Goal: Information Seeking & Learning: Learn about a topic

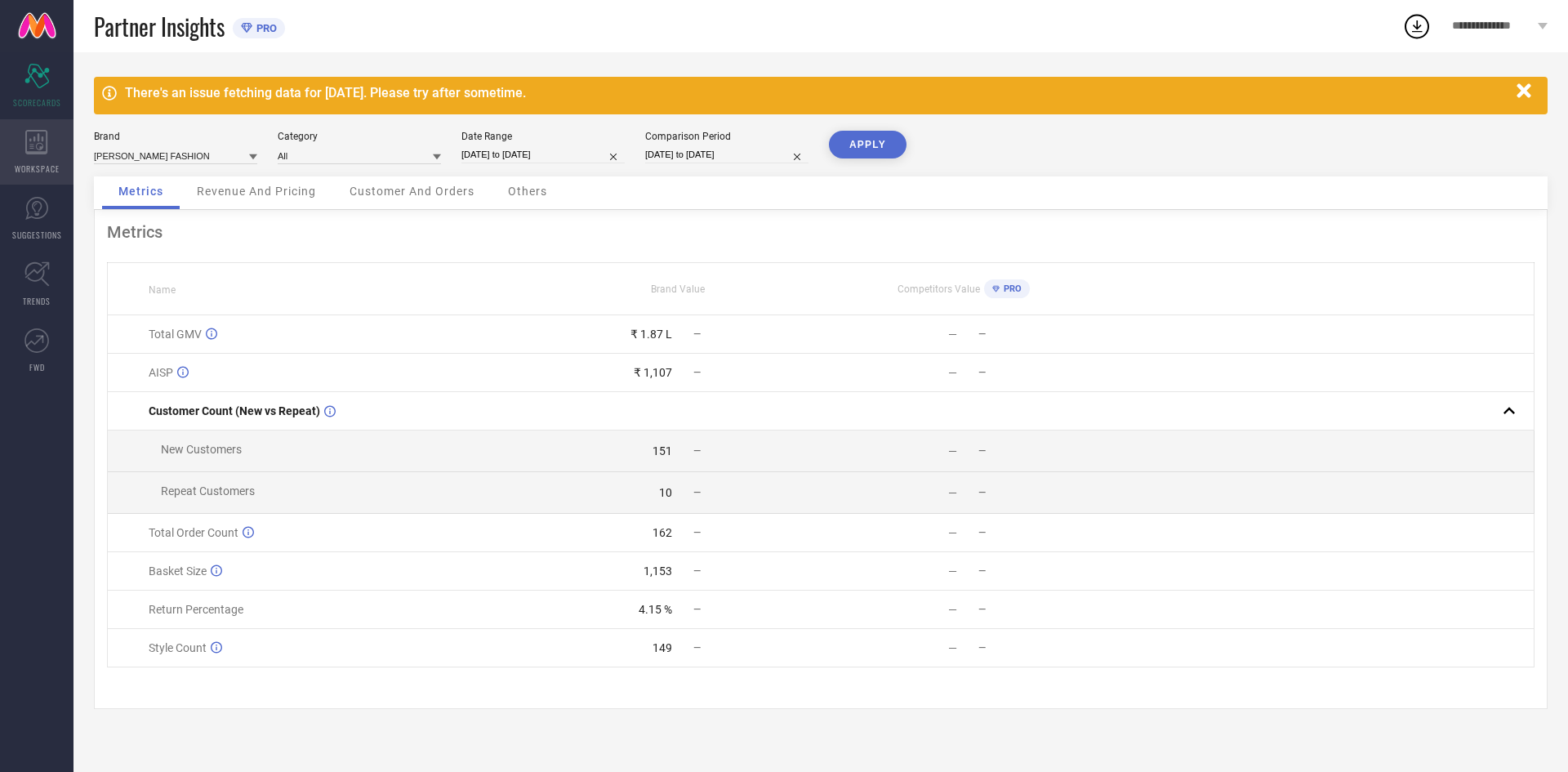
click at [15, 143] on div "WORKSPACE" at bounding box center [37, 151] width 74 height 65
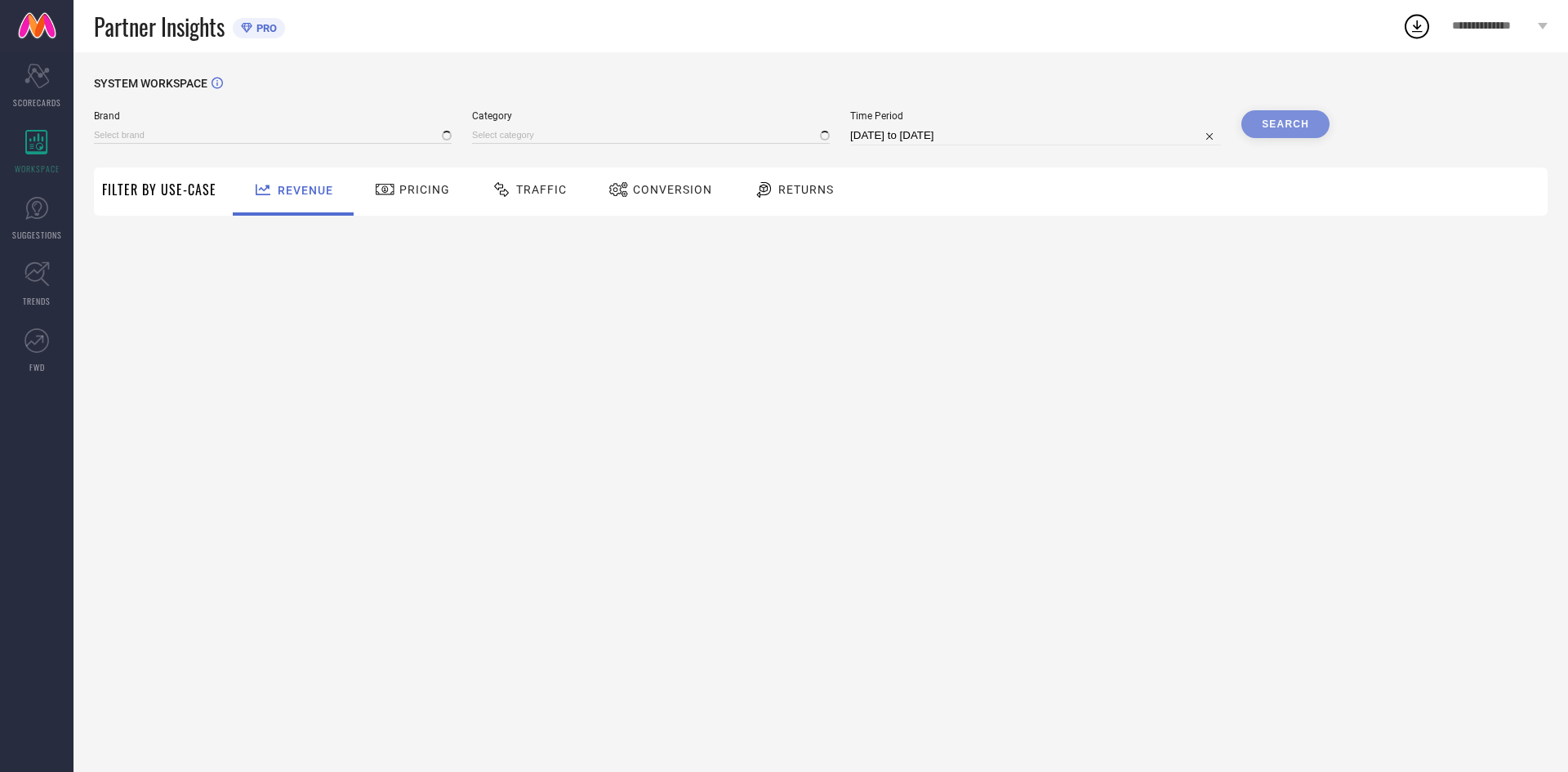
type input "[PERSON_NAME] FASHION"
type input "All"
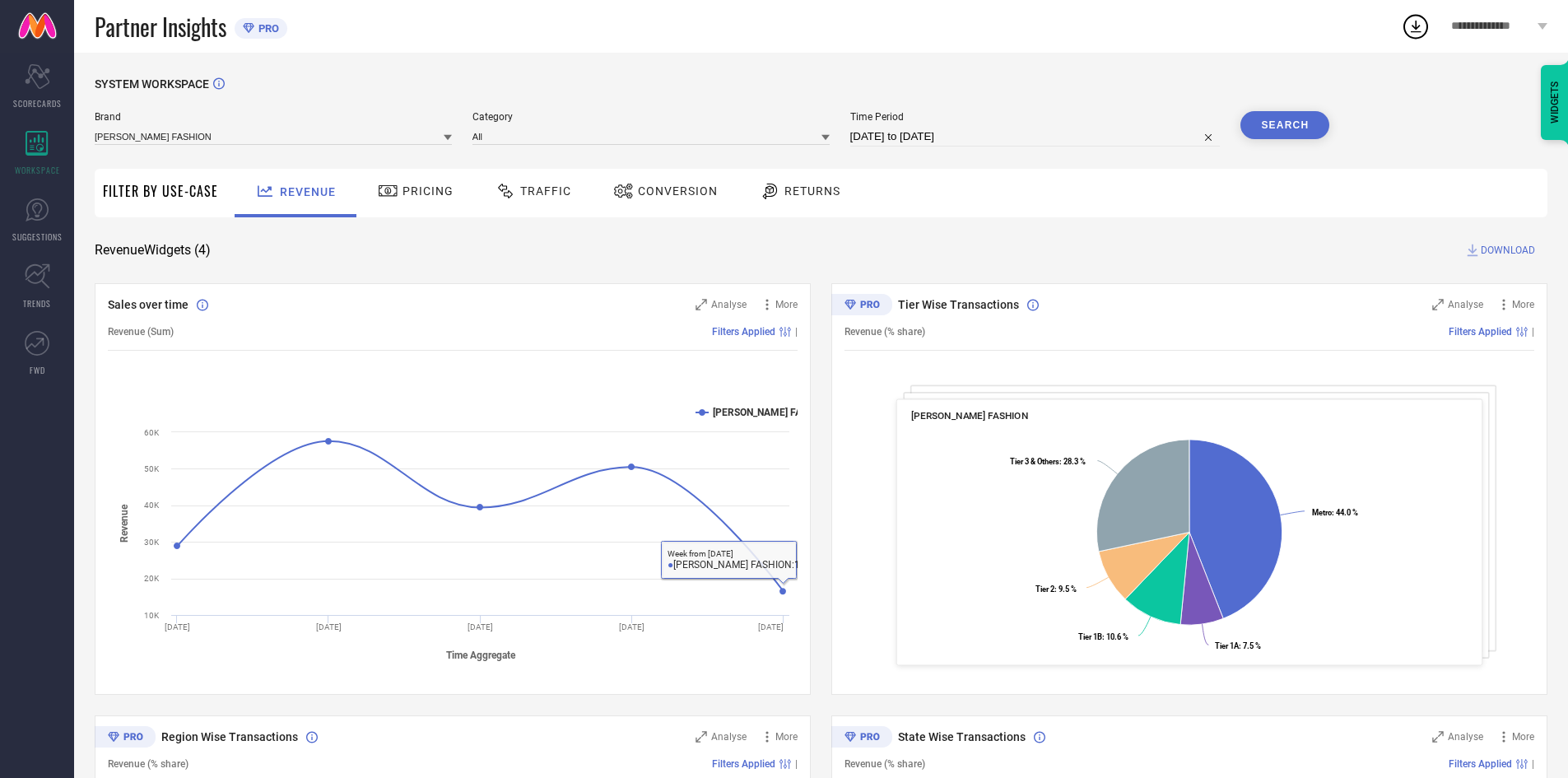
drag, startPoint x: 402, startPoint y: 216, endPoint x: 406, endPoint y: 201, distance: 15.5
click at [405, 207] on div "Pricing" at bounding box center [416, 193] width 117 height 49
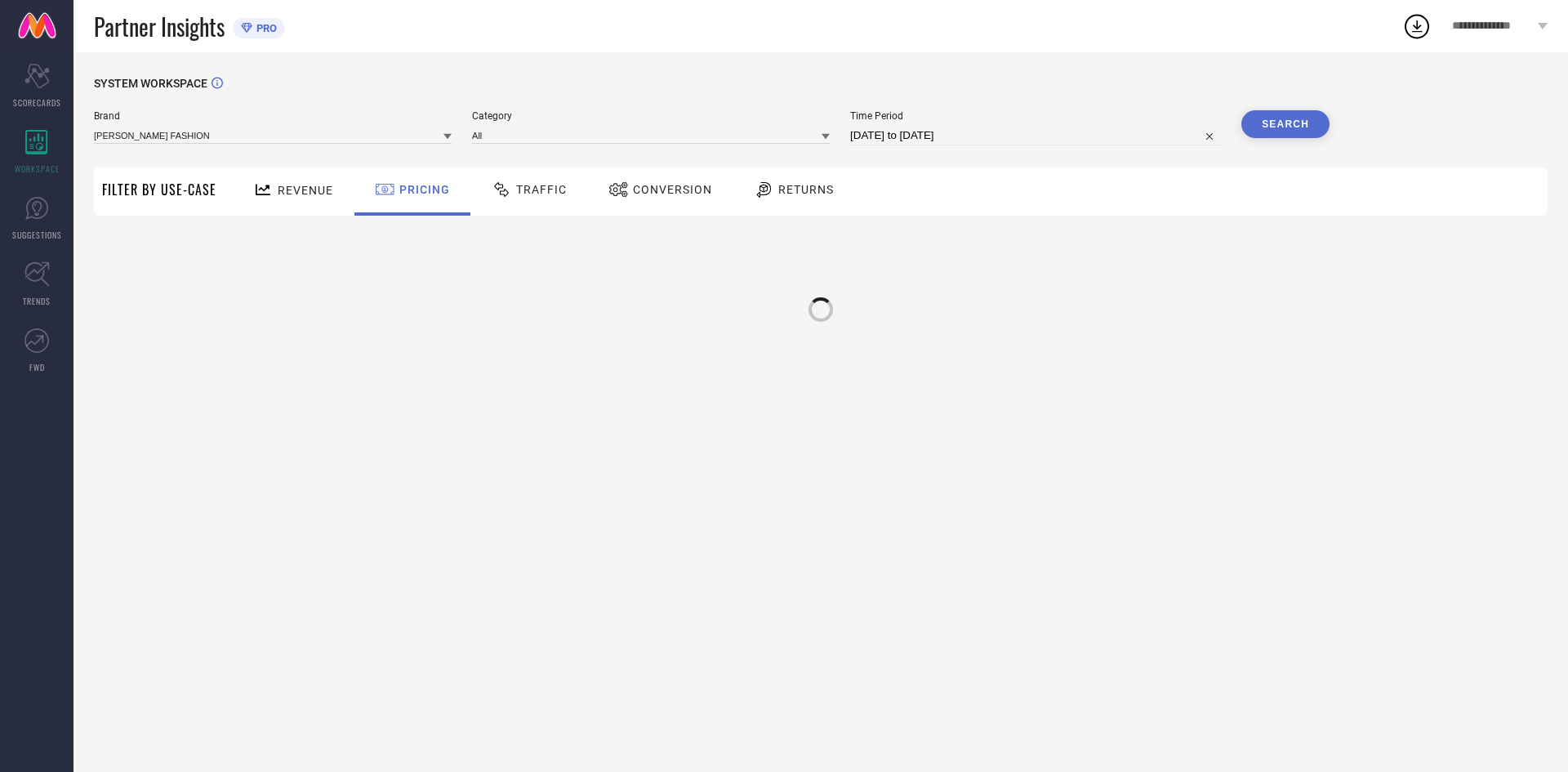
click at [403, 200] on div "Pricing" at bounding box center [413, 189] width 83 height 27
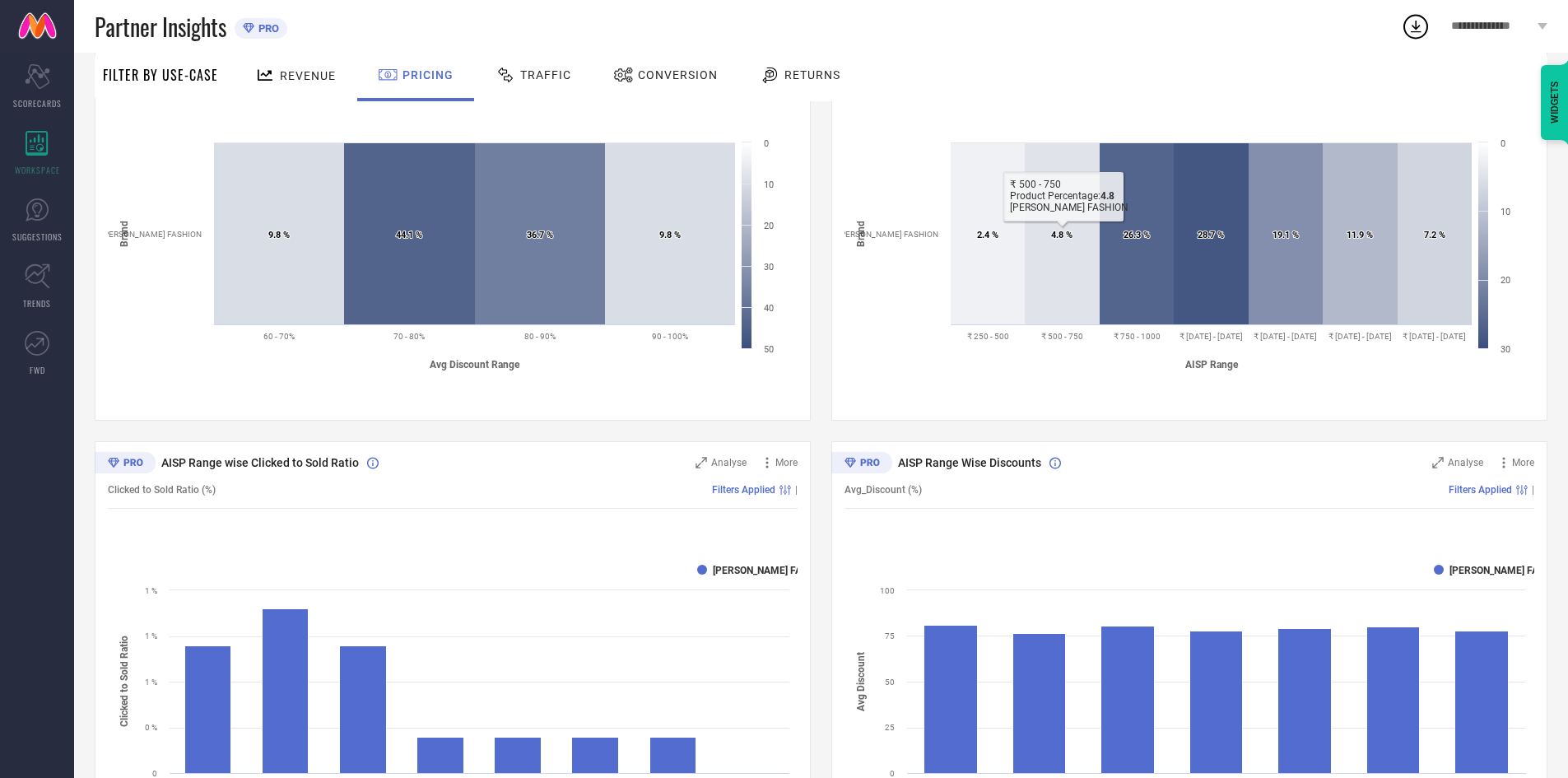
scroll to position [549, 0]
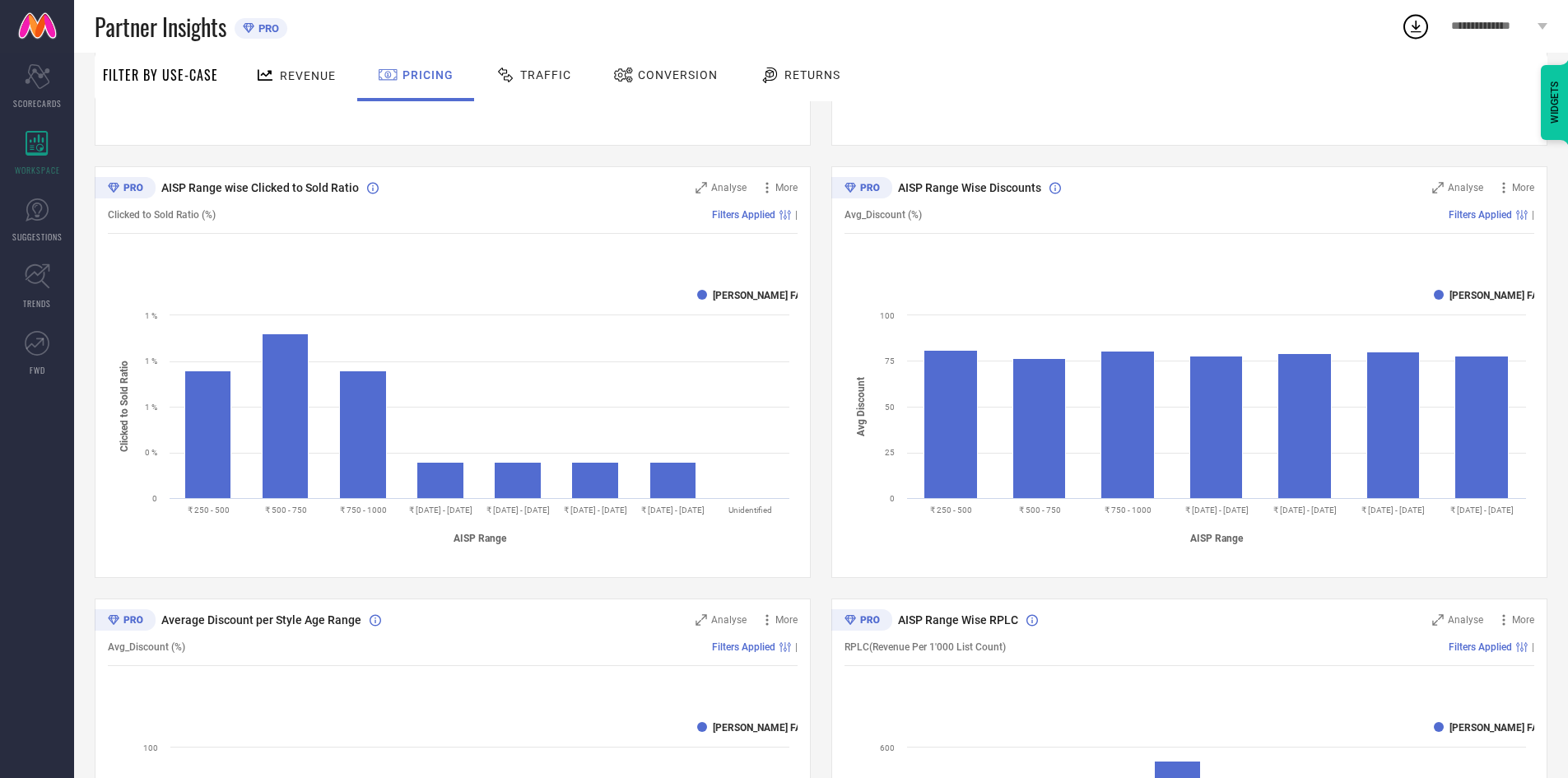
click at [706, 302] on rect at bounding box center [452, 415] width 690 height 279
click at [734, 292] on text "[PERSON_NAME] FASHION" at bounding box center [771, 296] width 117 height 11
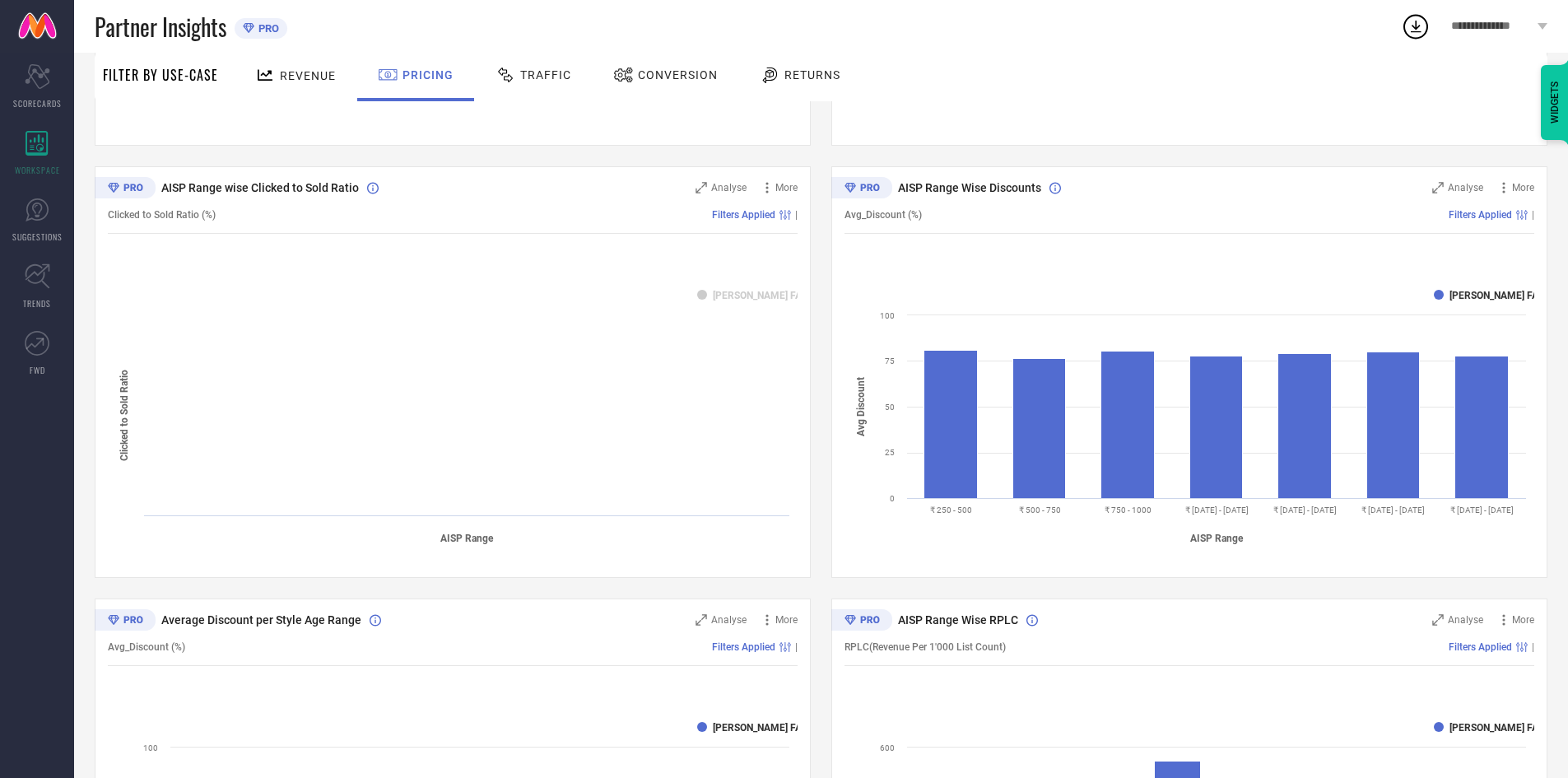
click at [736, 292] on text "[PERSON_NAME] FASHION" at bounding box center [771, 296] width 117 height 11
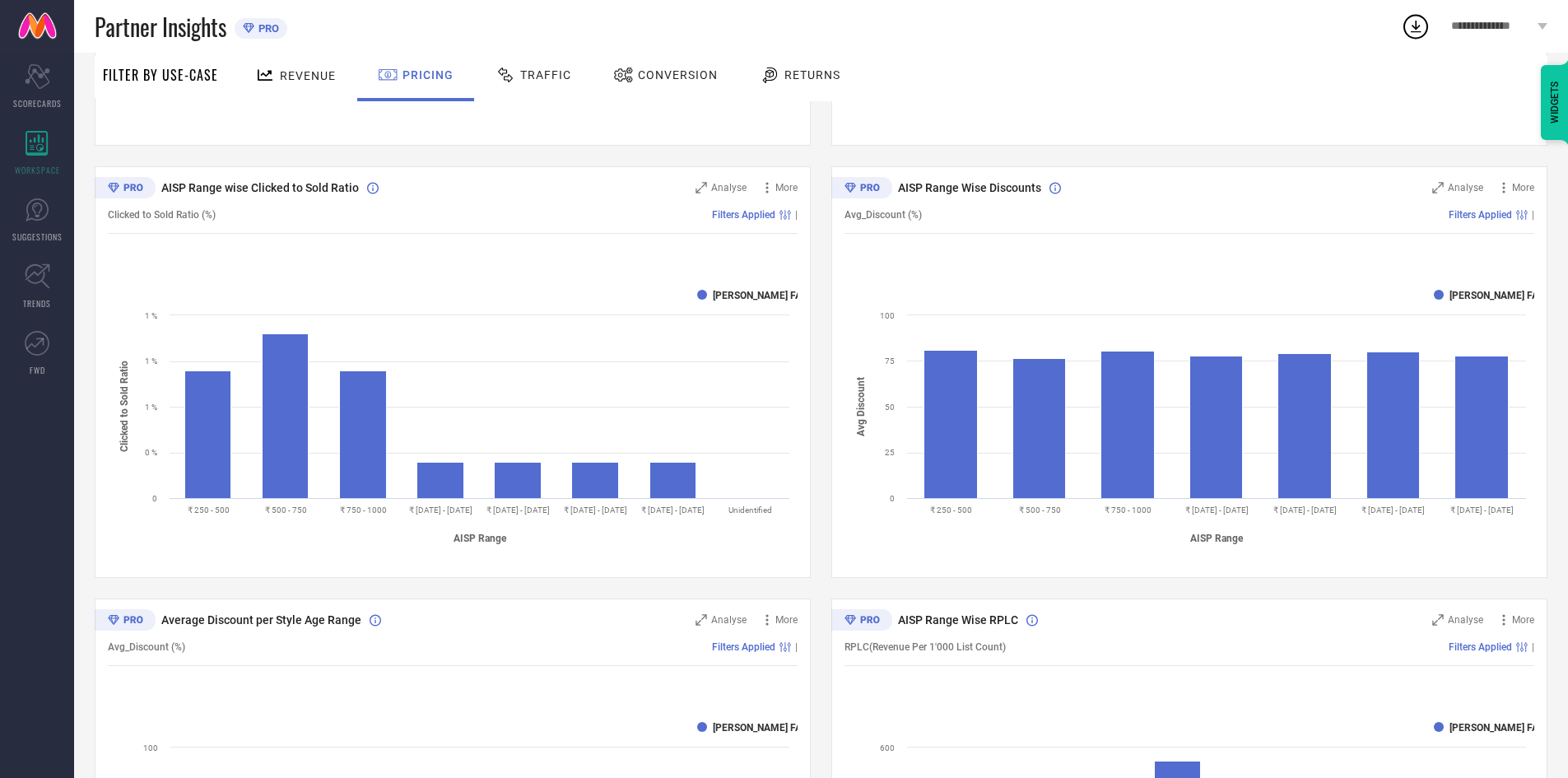
scroll to position [0, 0]
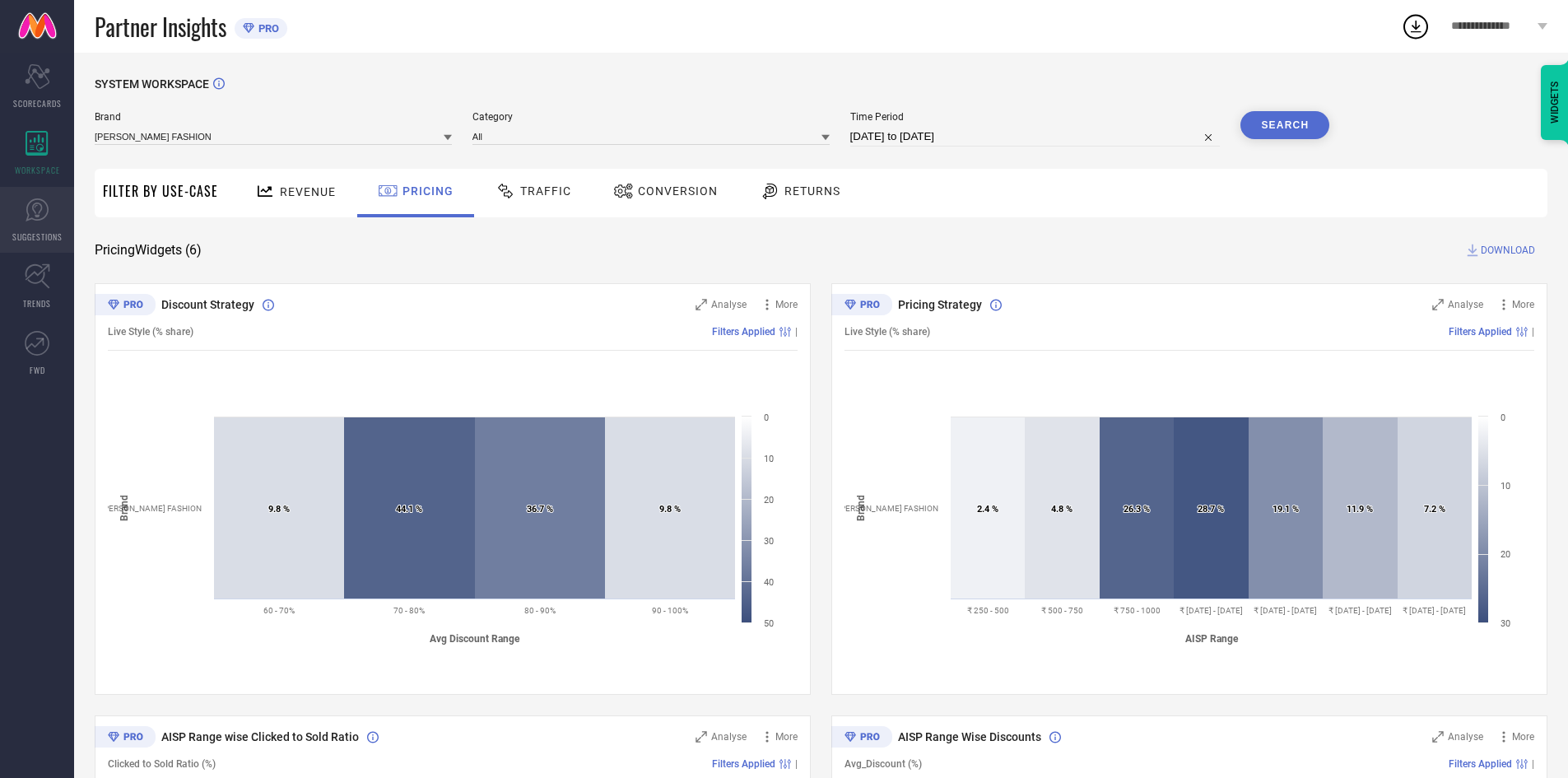
click at [19, 217] on link "SUGGESTIONS" at bounding box center [37, 219] width 74 height 66
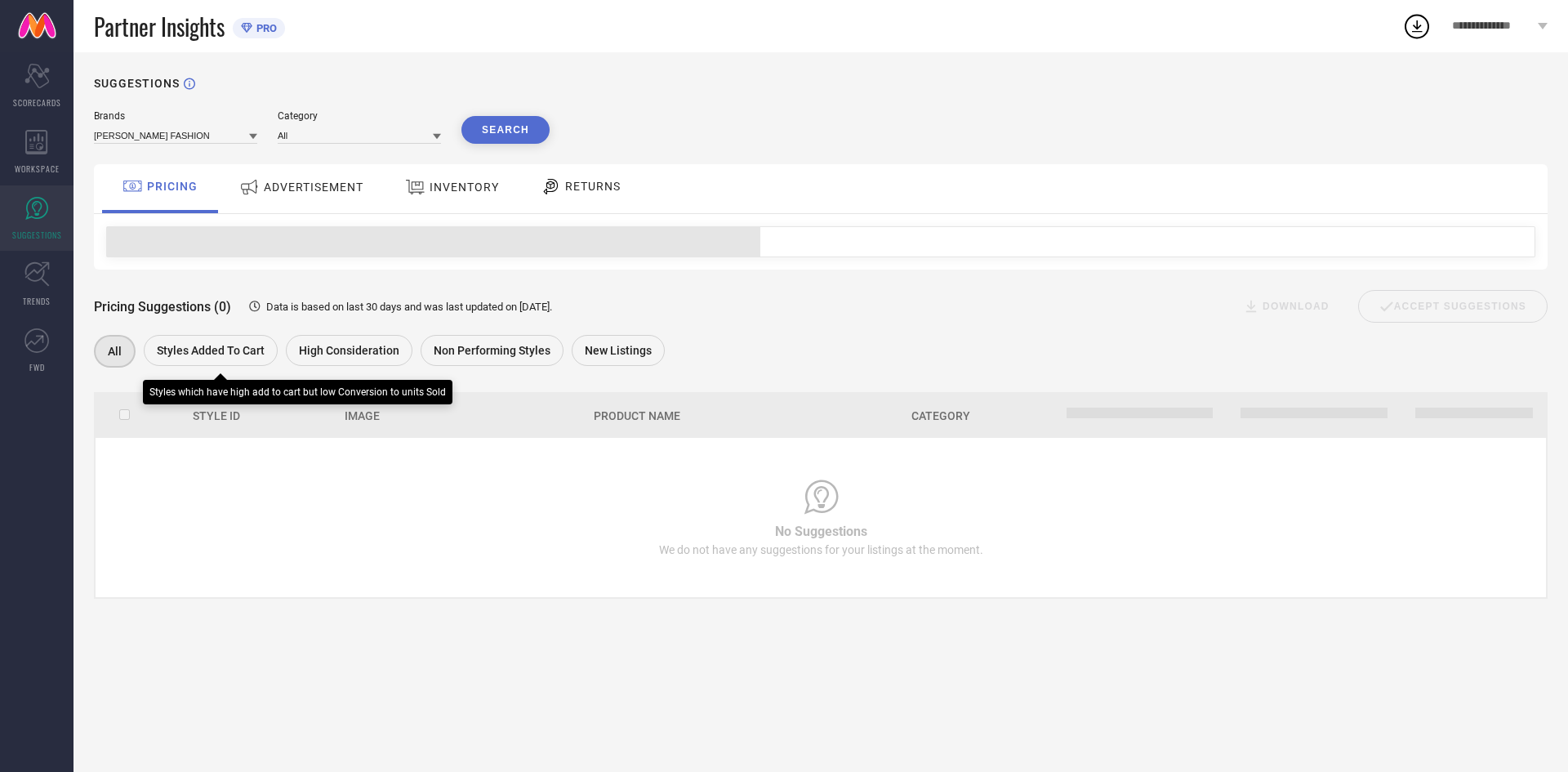
click at [219, 344] on span "Styles Added To Cart" at bounding box center [211, 350] width 108 height 13
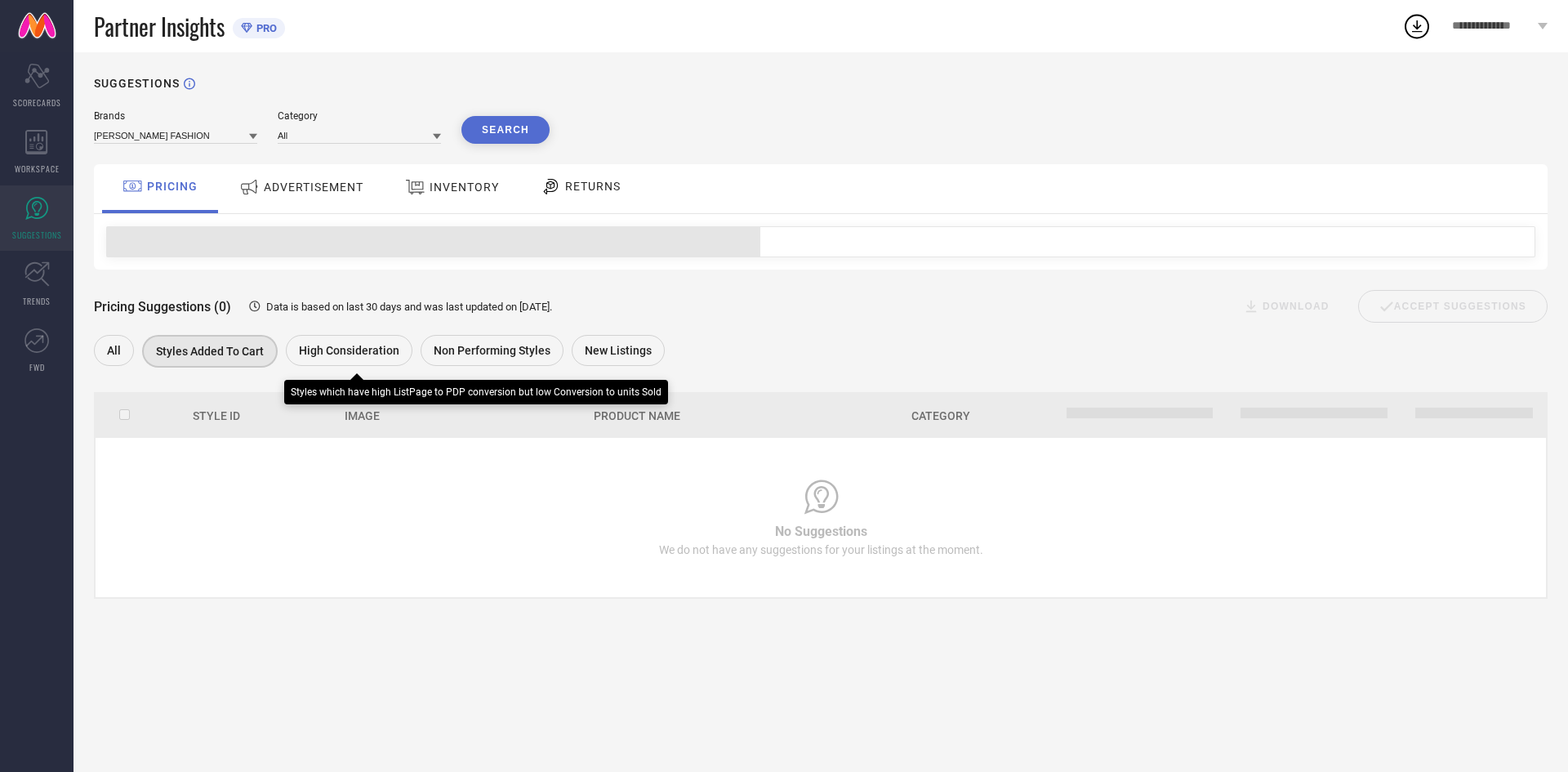
click at [406, 343] on div "High Consideration" at bounding box center [349, 350] width 127 height 31
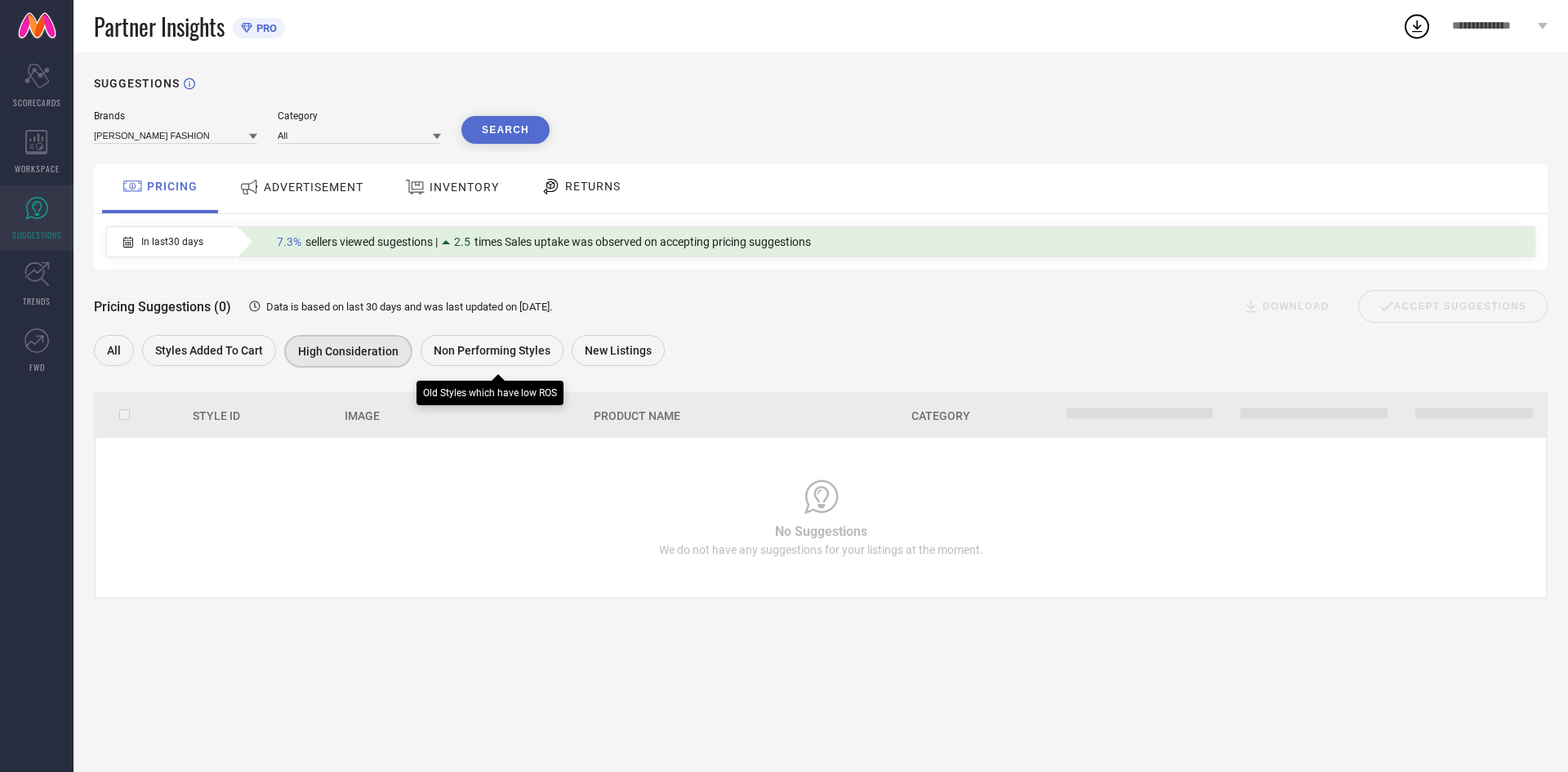
click at [440, 345] on span "Non Performing Styles" at bounding box center [491, 350] width 116 height 13
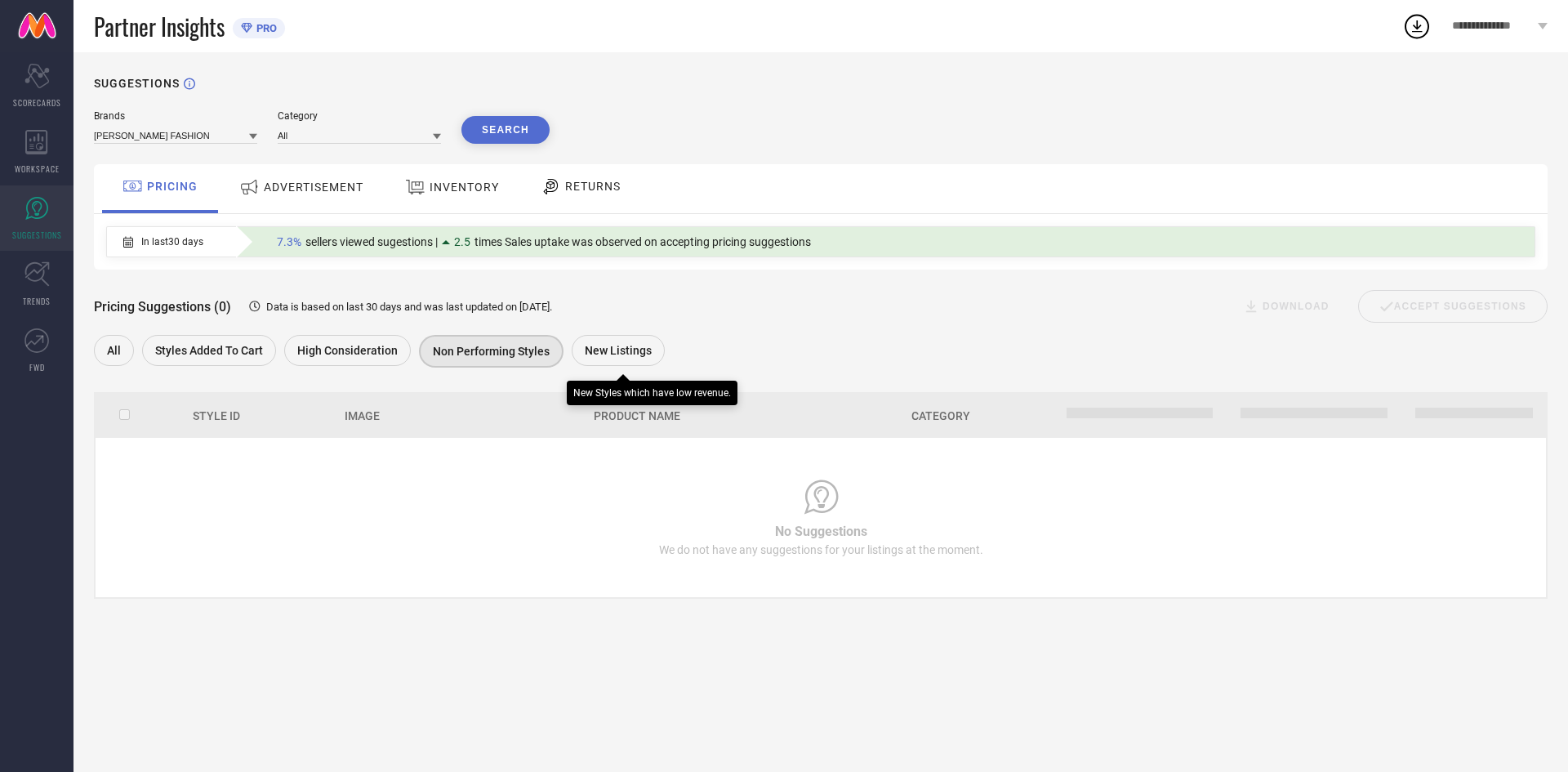
click at [605, 343] on div "New Listings" at bounding box center [618, 350] width 93 height 31
click at [349, 206] on div "ADVERTISEMENT" at bounding box center [301, 188] width 165 height 49
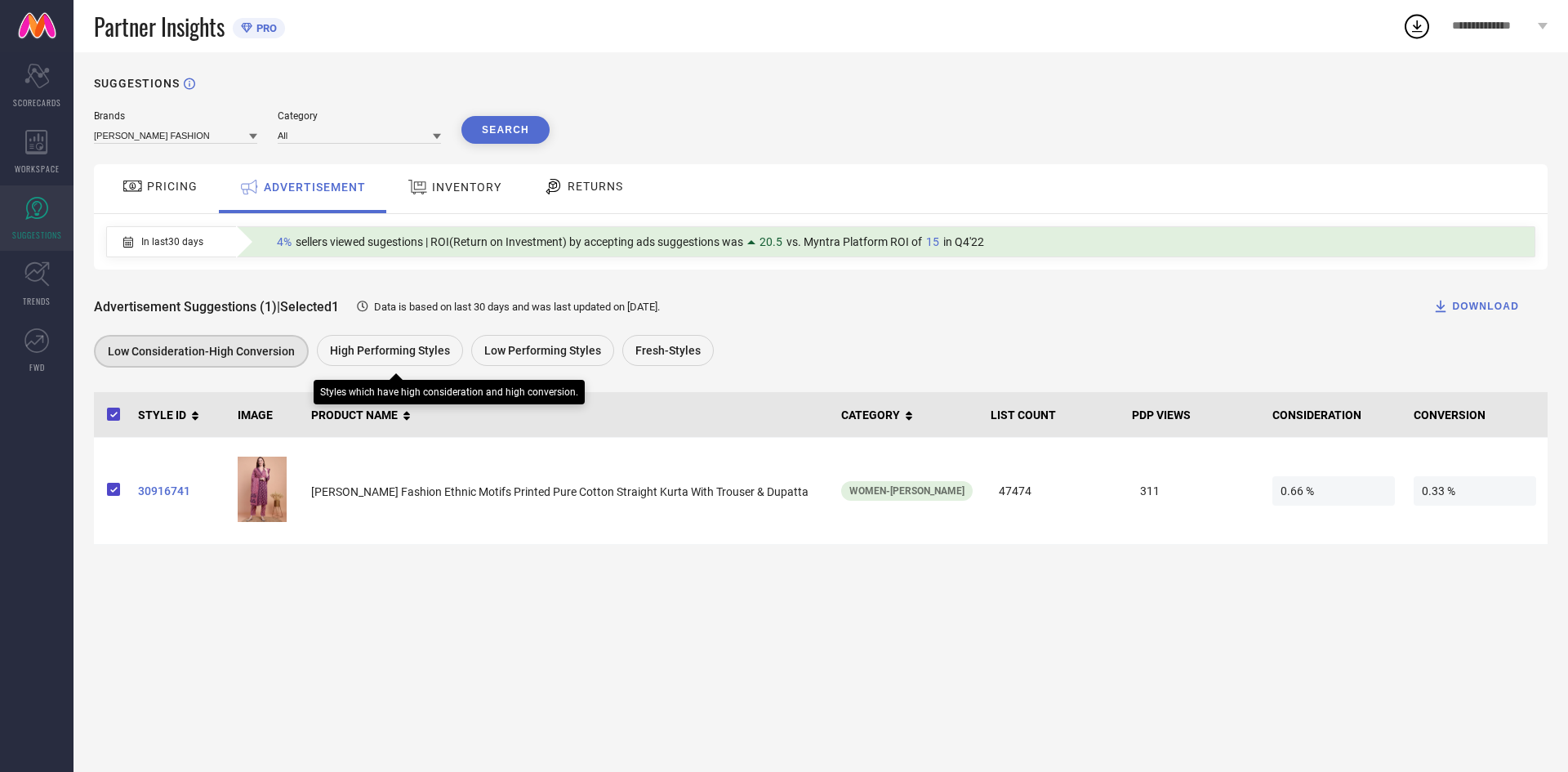
click at [422, 366] on div "High Performing Styles" at bounding box center [390, 350] width 146 height 31
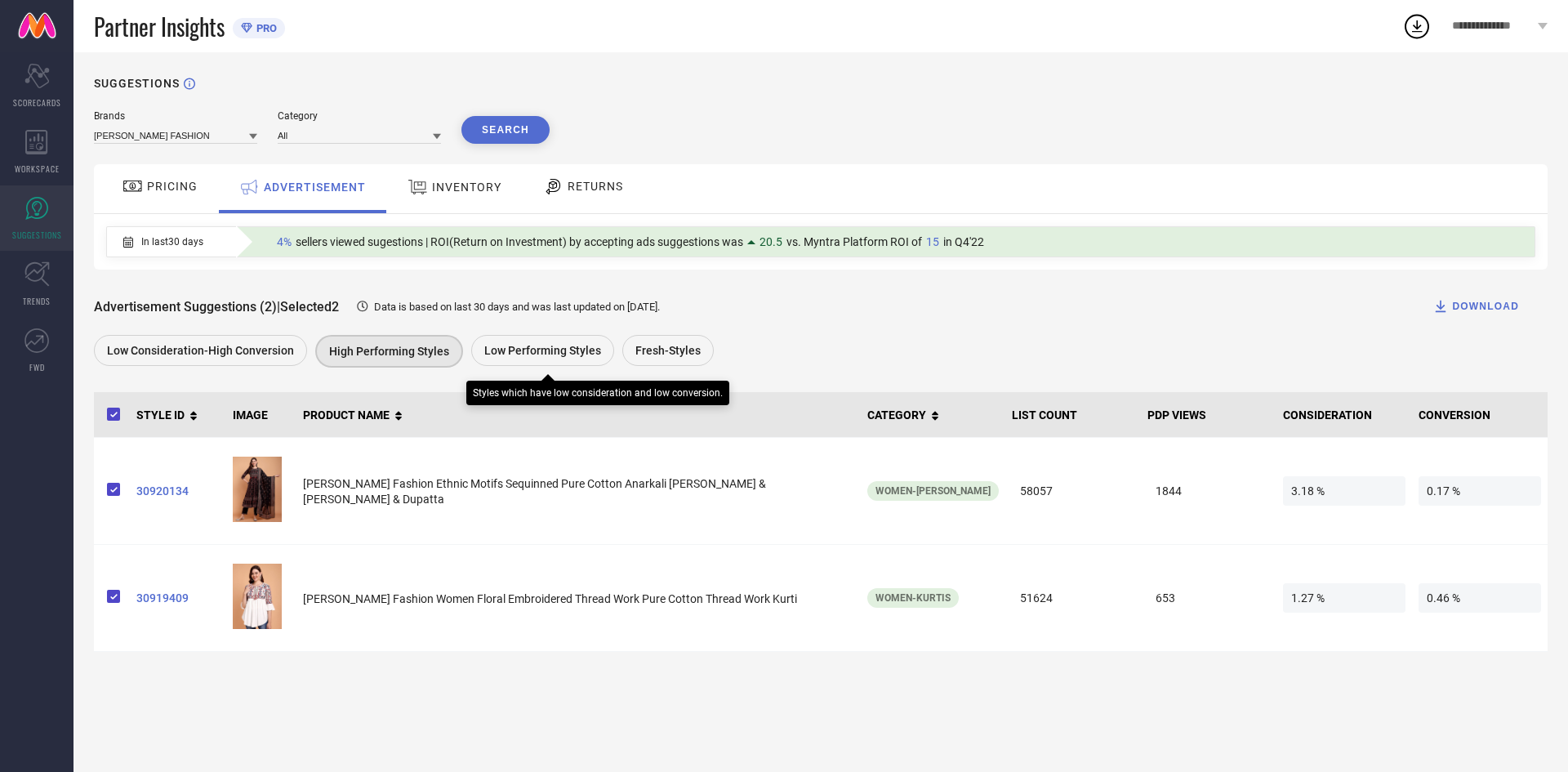
click at [529, 351] on span "Low Performing Styles" at bounding box center [542, 350] width 116 height 13
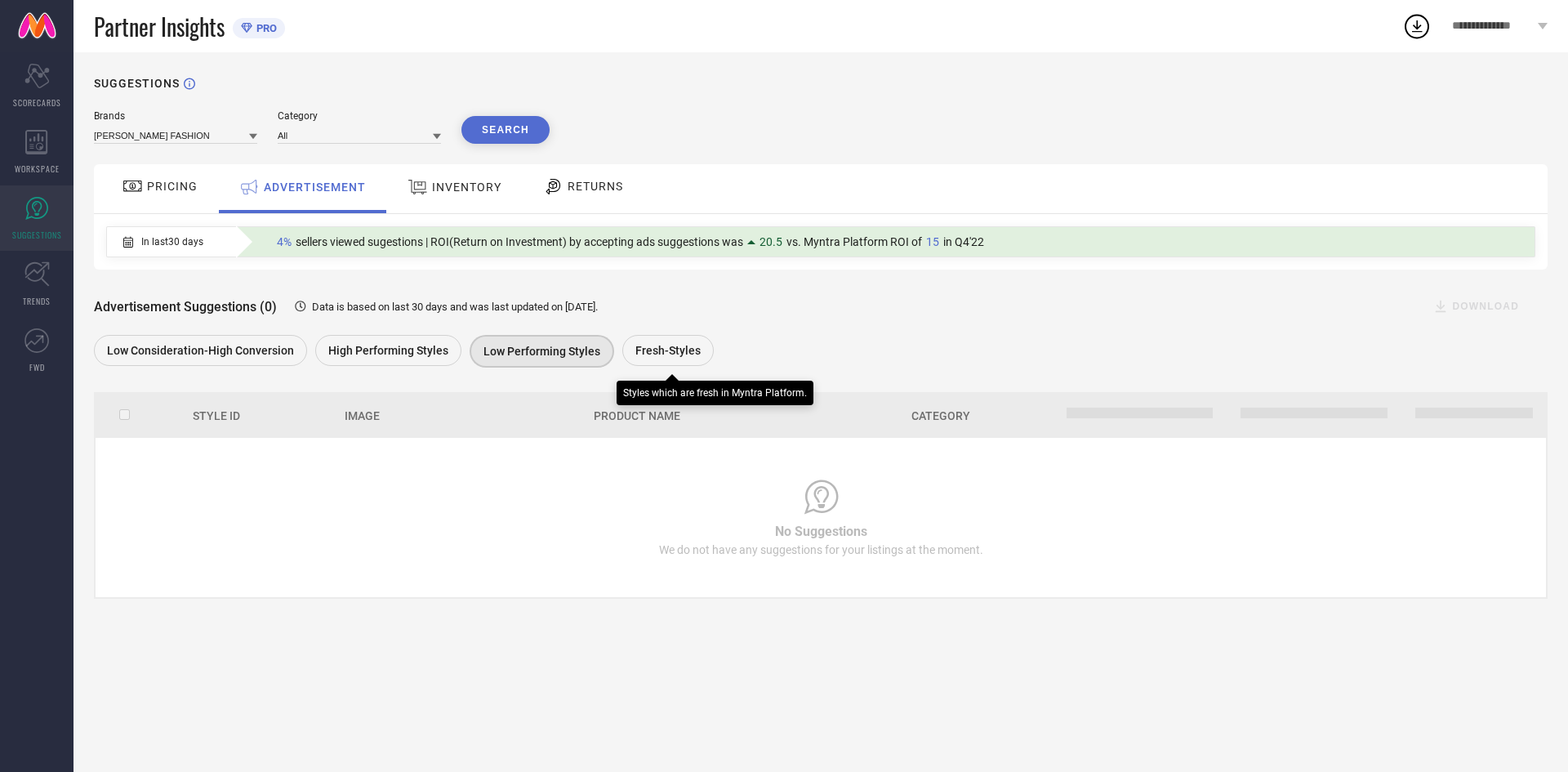
click at [653, 349] on span "Fresh-Styles" at bounding box center [667, 350] width 65 height 13
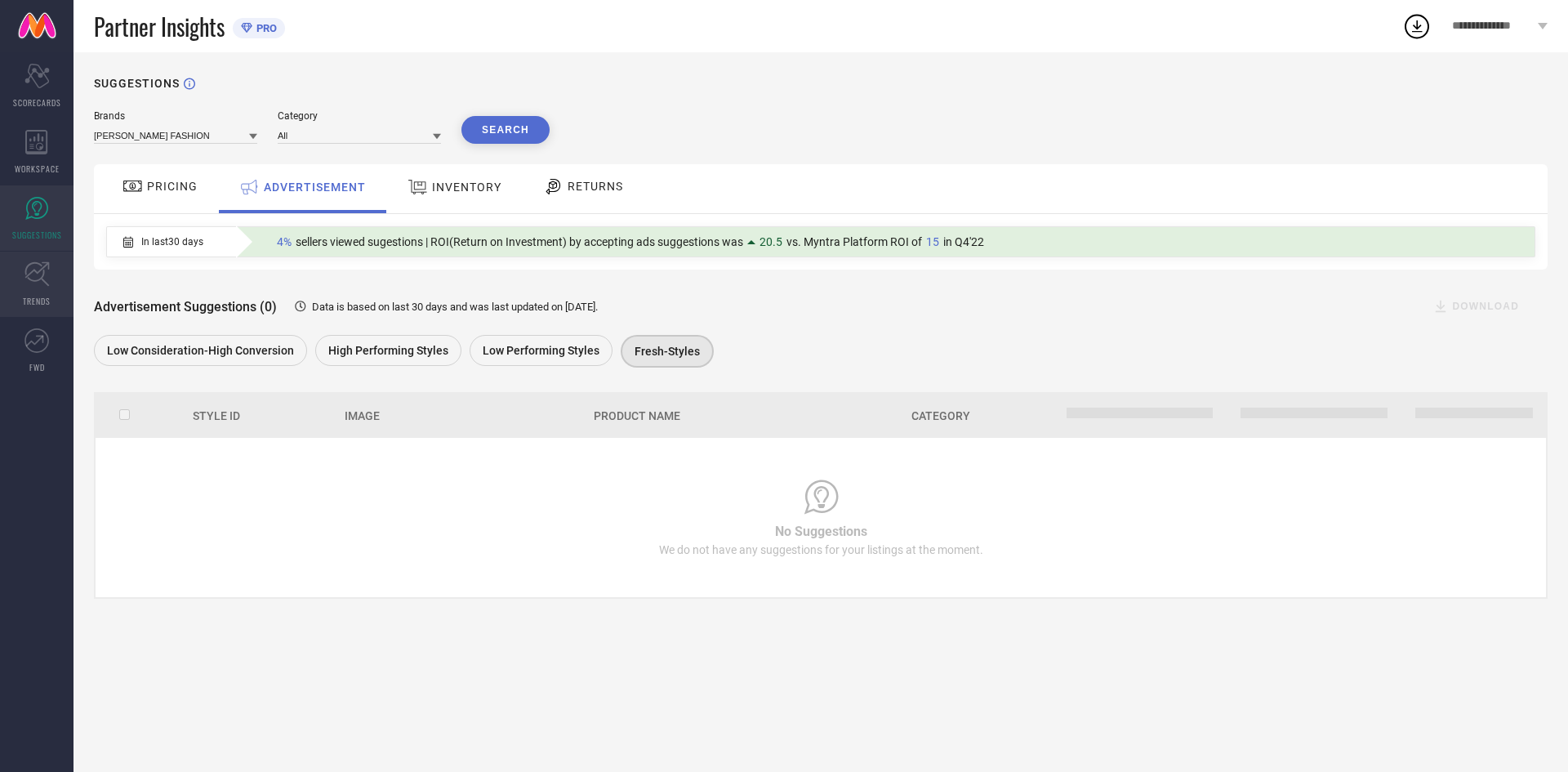
click at [0, 286] on link "TRENDS" at bounding box center [37, 284] width 74 height 65
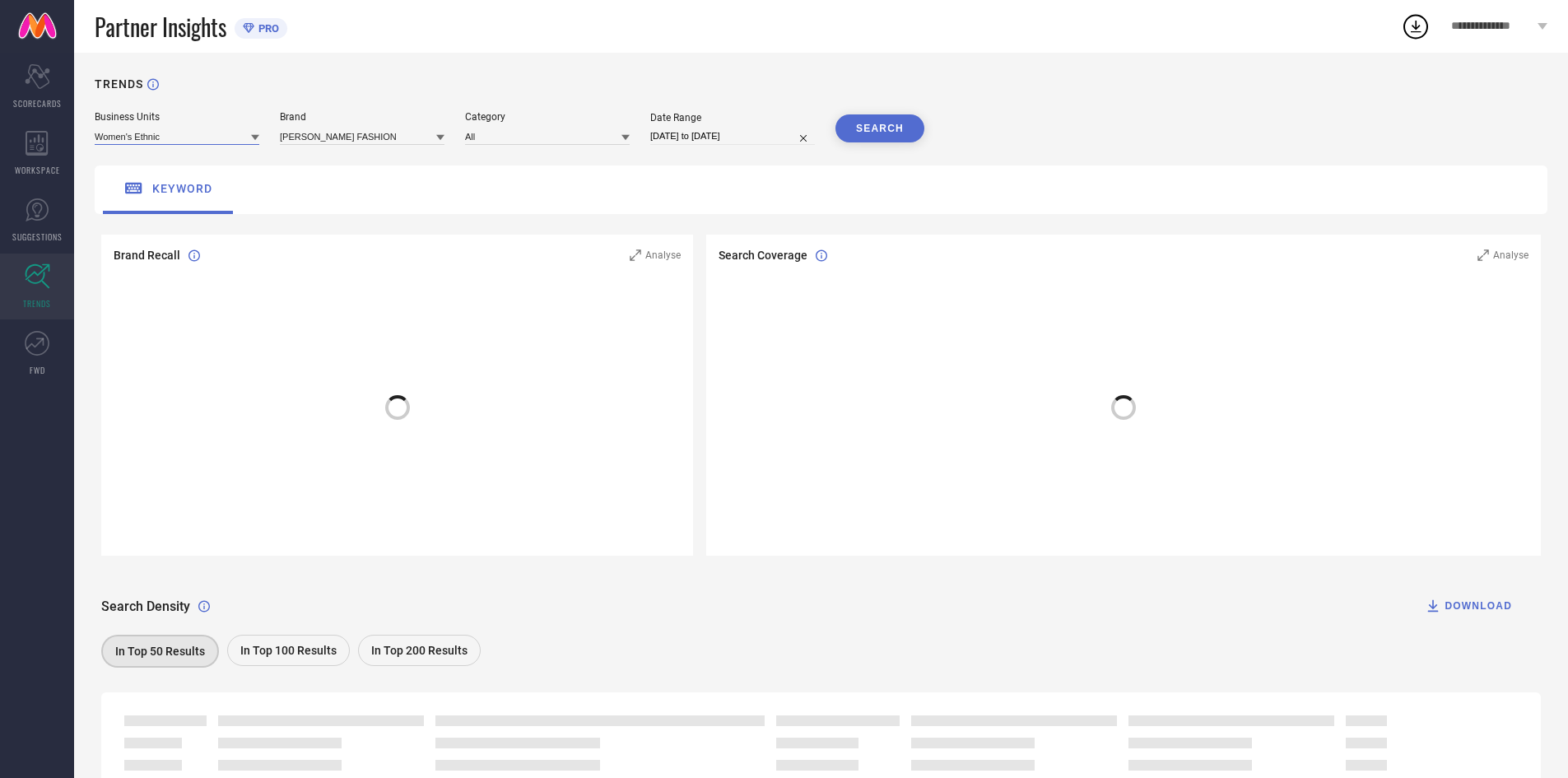
click at [244, 138] on input at bounding box center [176, 136] width 165 height 17
click at [526, 192] on div "keyword" at bounding box center [820, 189] width 1453 height 49
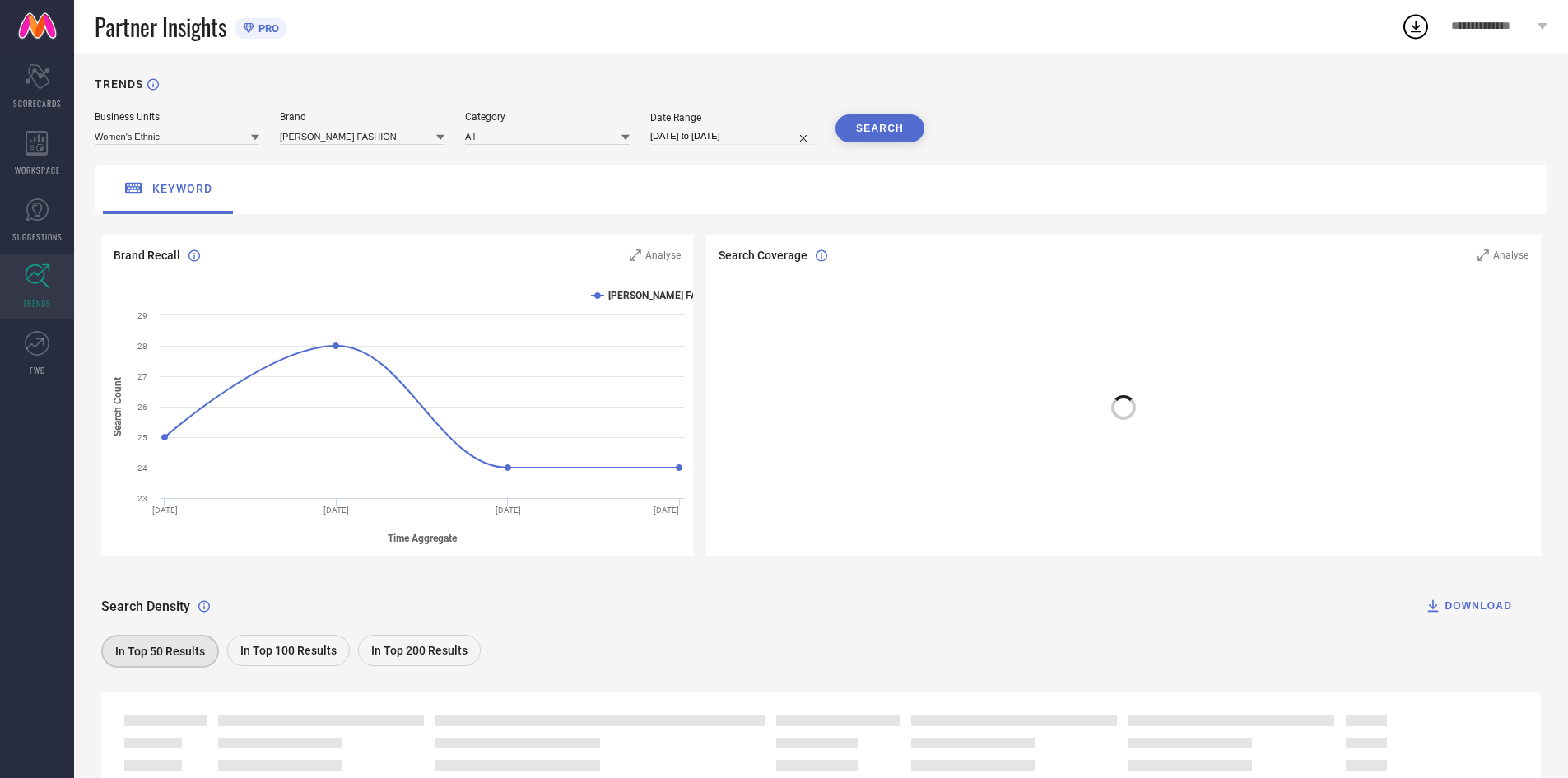
click at [1403, 22] on icon at bounding box center [1415, 26] width 30 height 30
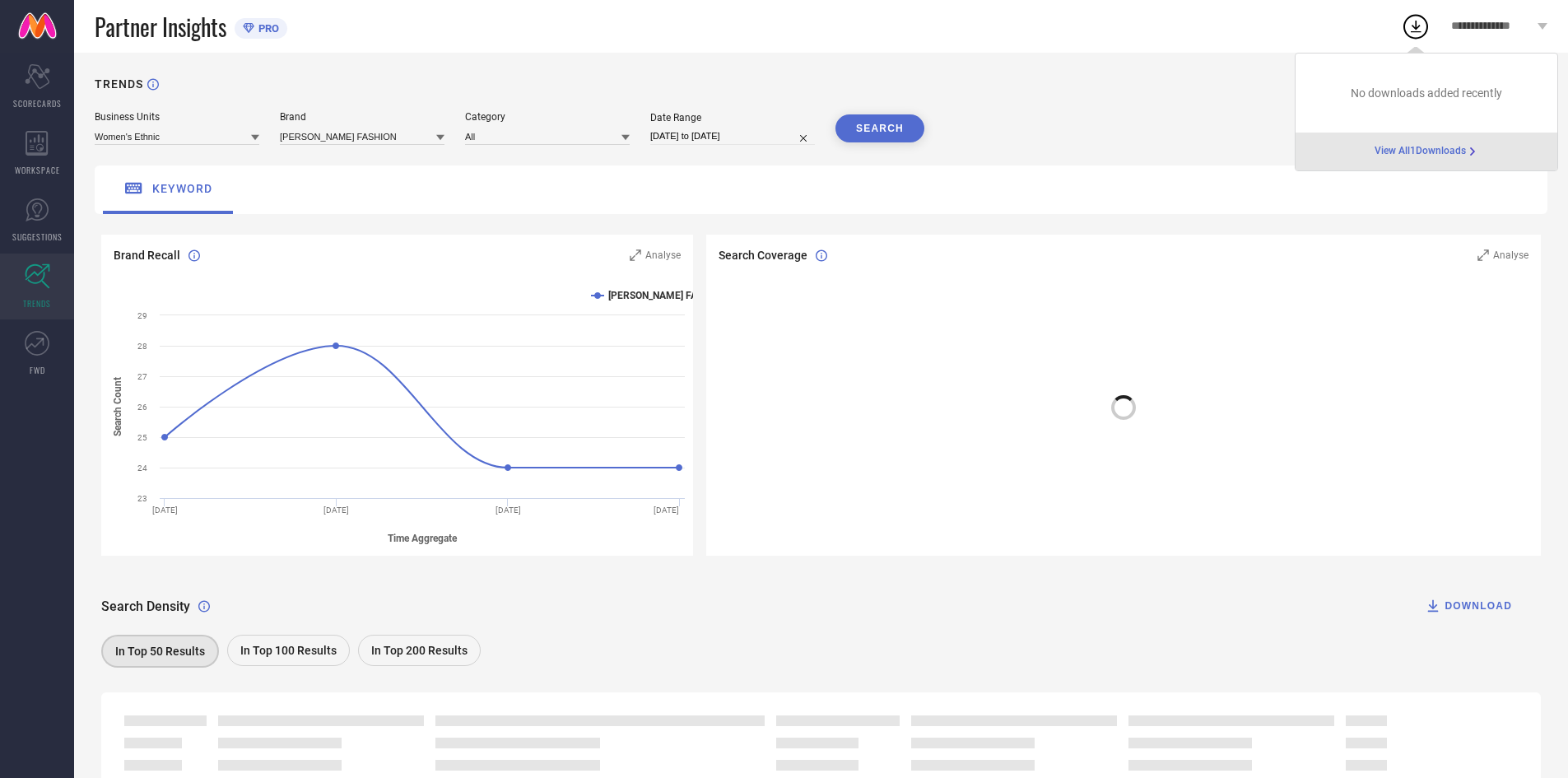
click at [1392, 155] on span "View All 1 Downloads" at bounding box center [1420, 152] width 92 height 13
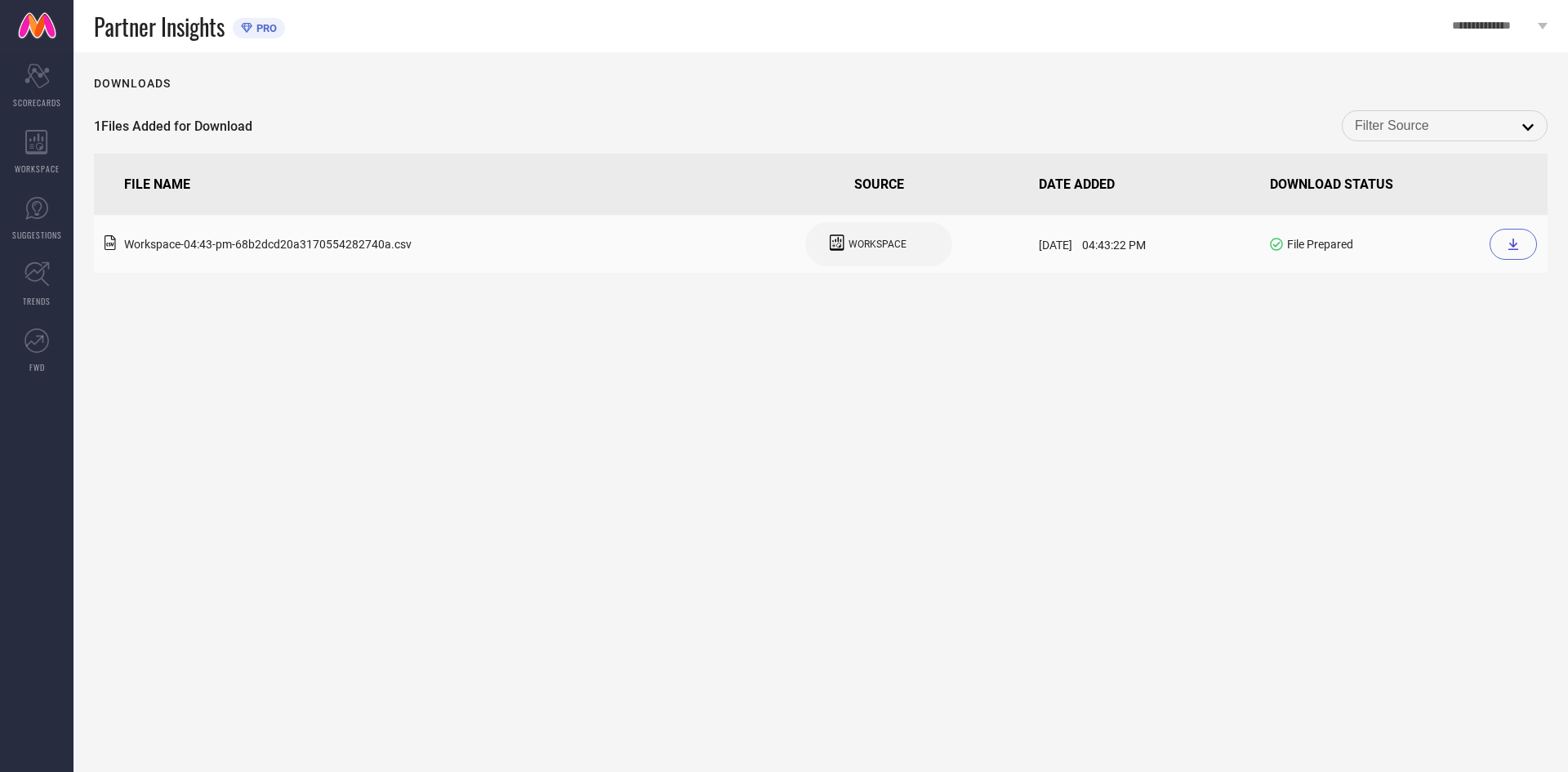
click at [1520, 241] on div at bounding box center [1513, 244] width 47 height 31
click at [36, 128] on div "WORKSPACE" at bounding box center [37, 151] width 74 height 65
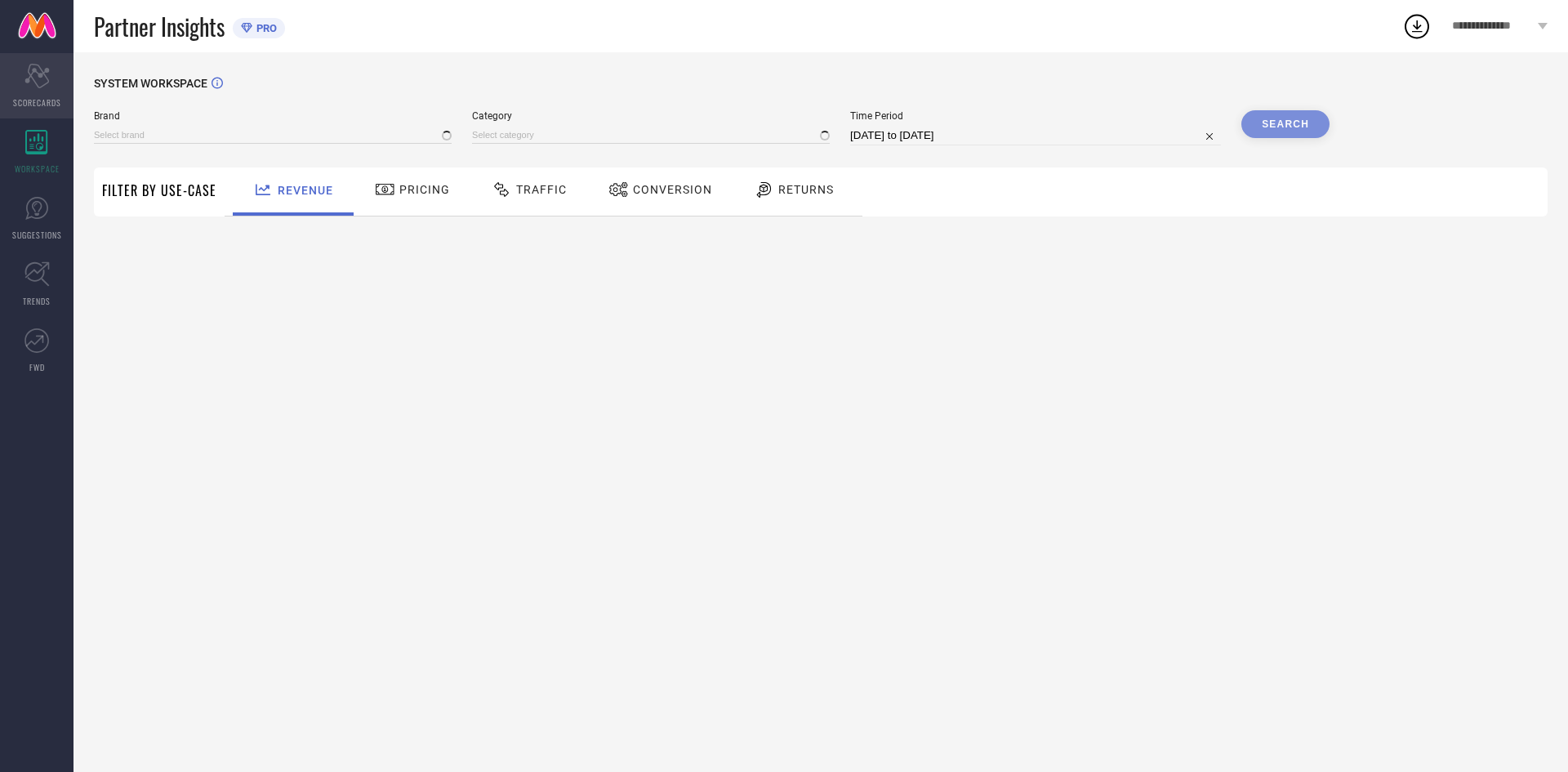
type input "[PERSON_NAME] FASHION"
type input "All"
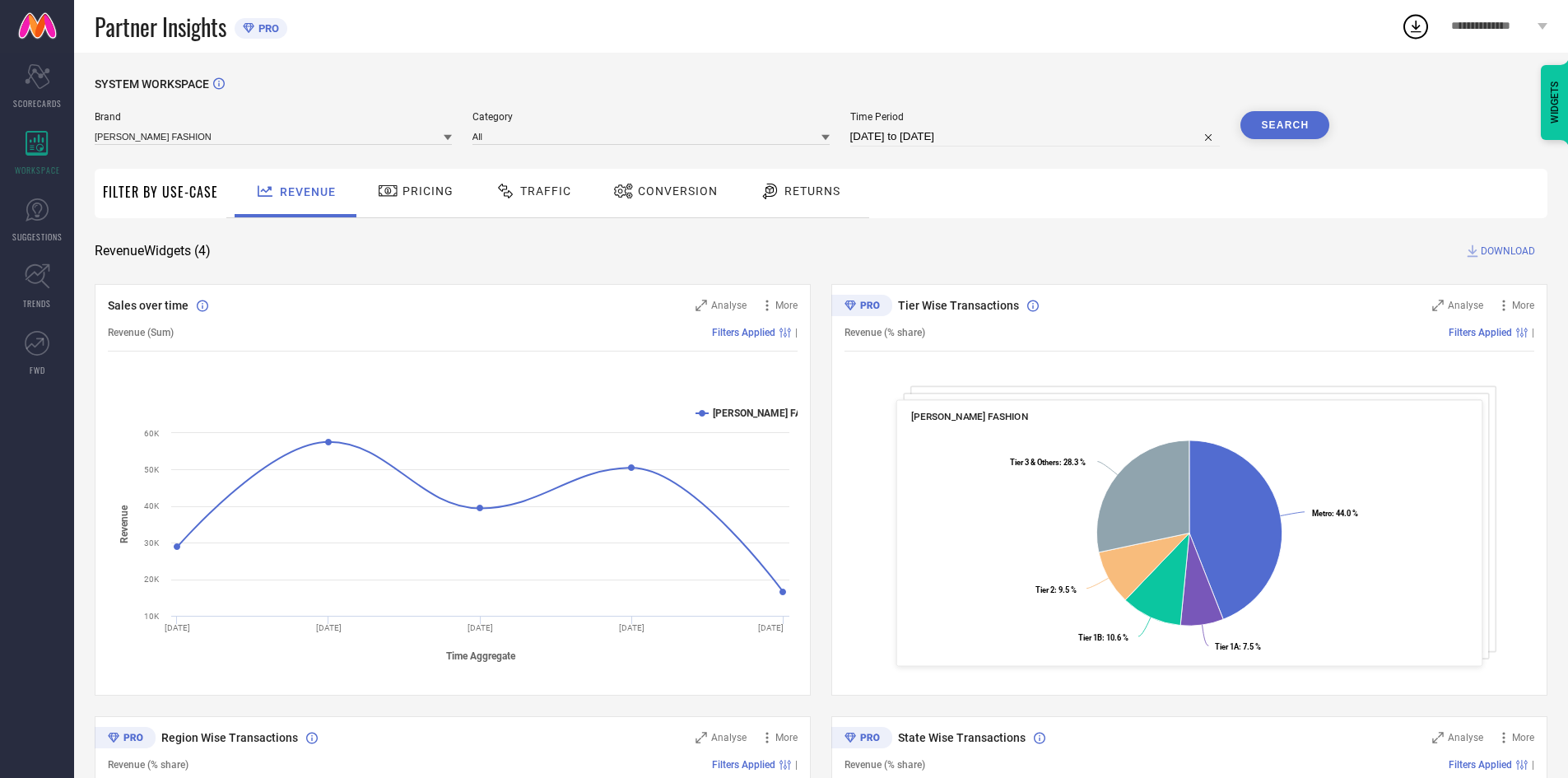
click at [1248, 131] on button "Search" at bounding box center [1285, 125] width 89 height 28
drag, startPoint x: 1505, startPoint y: 19, endPoint x: 1498, endPoint y: 29, distance: 12.2
click at [1504, 20] on span "**********" at bounding box center [1493, 27] width 82 height 14
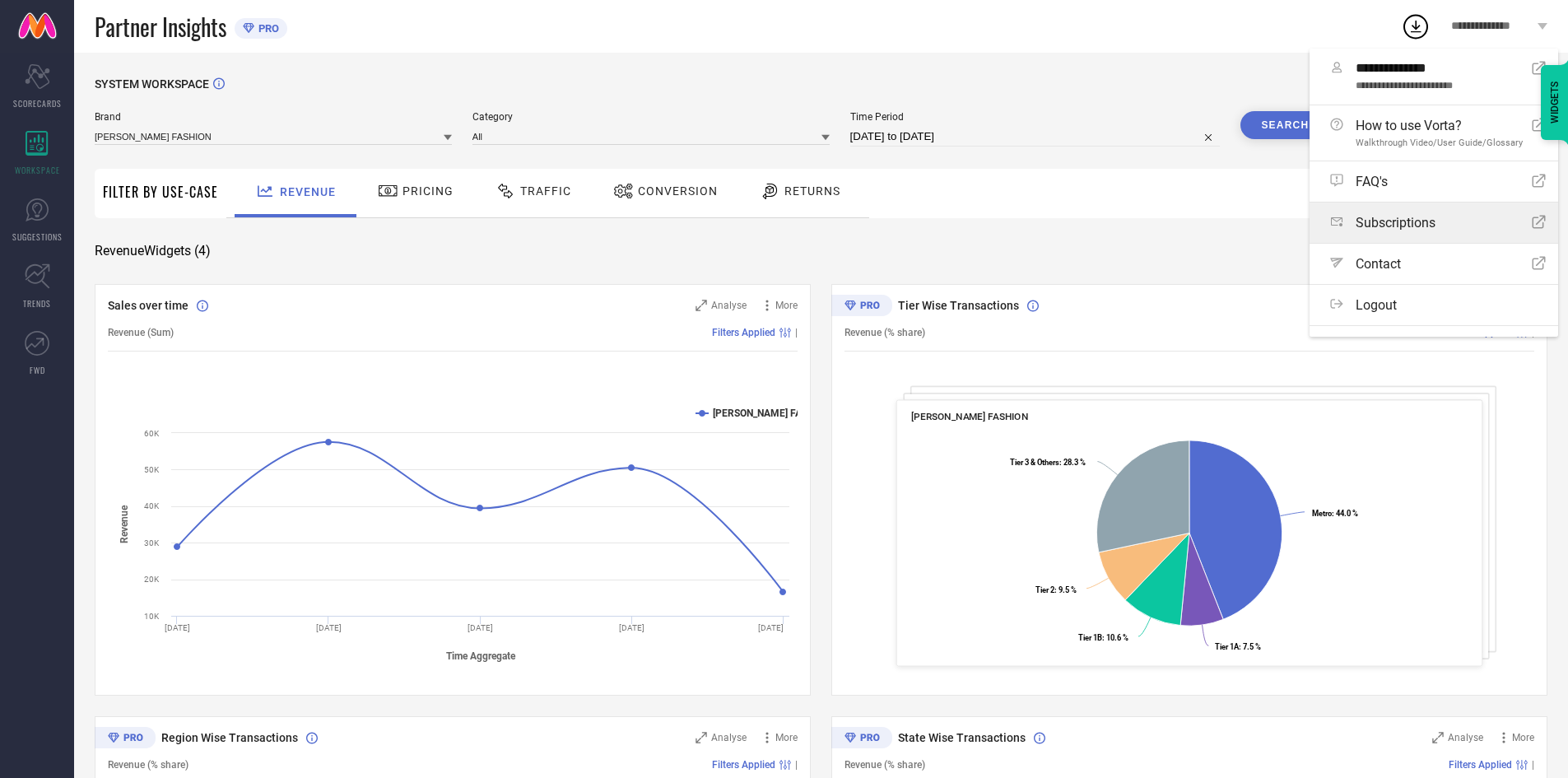
click at [1404, 237] on link "Subscriptions Open Icon" at bounding box center [1434, 222] width 249 height 40
click at [1442, 260] on div "Path Contact Open Icon" at bounding box center [1438, 263] width 216 height 15
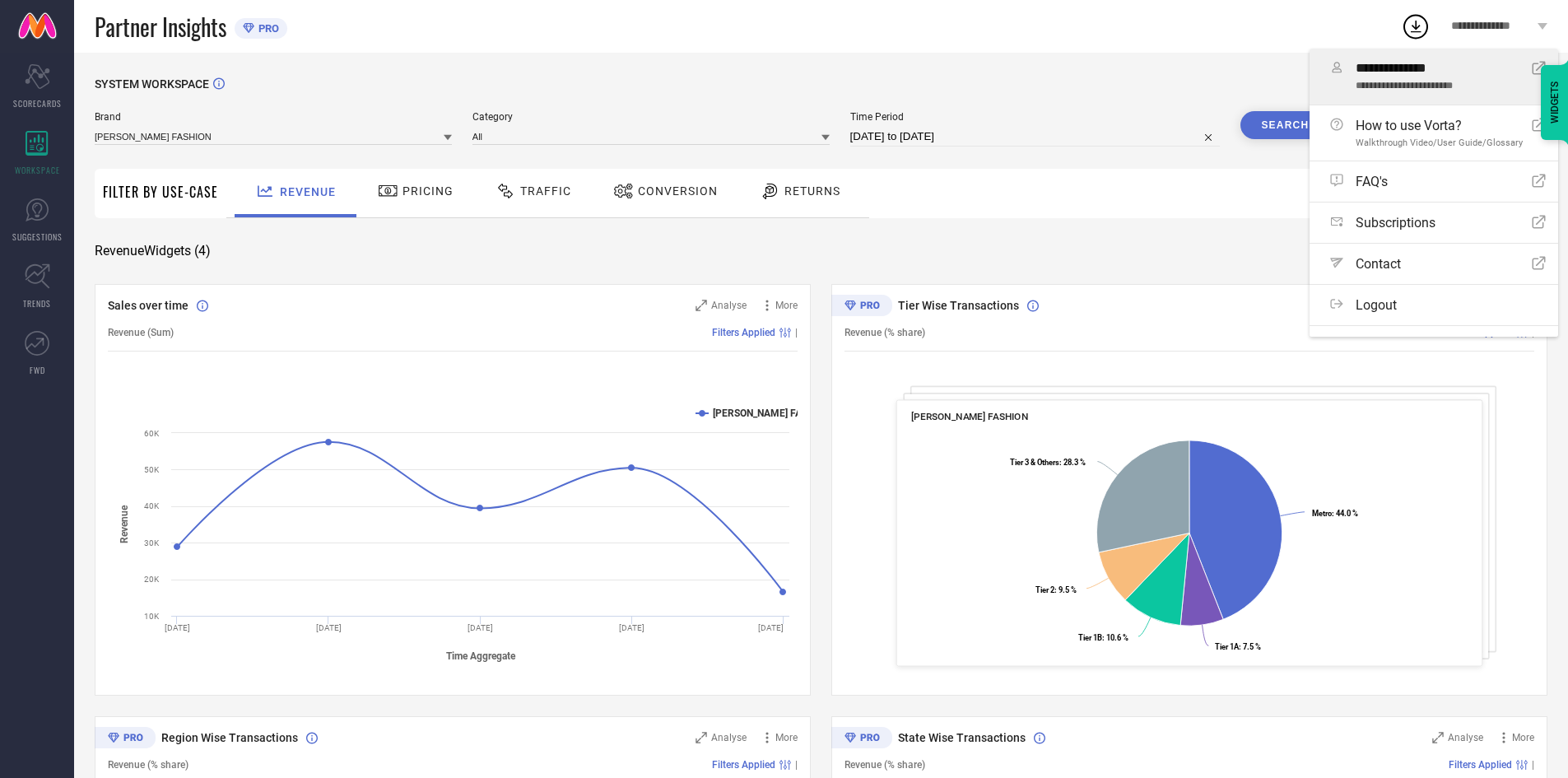
click at [1380, 99] on link "**********" at bounding box center [1434, 76] width 249 height 56
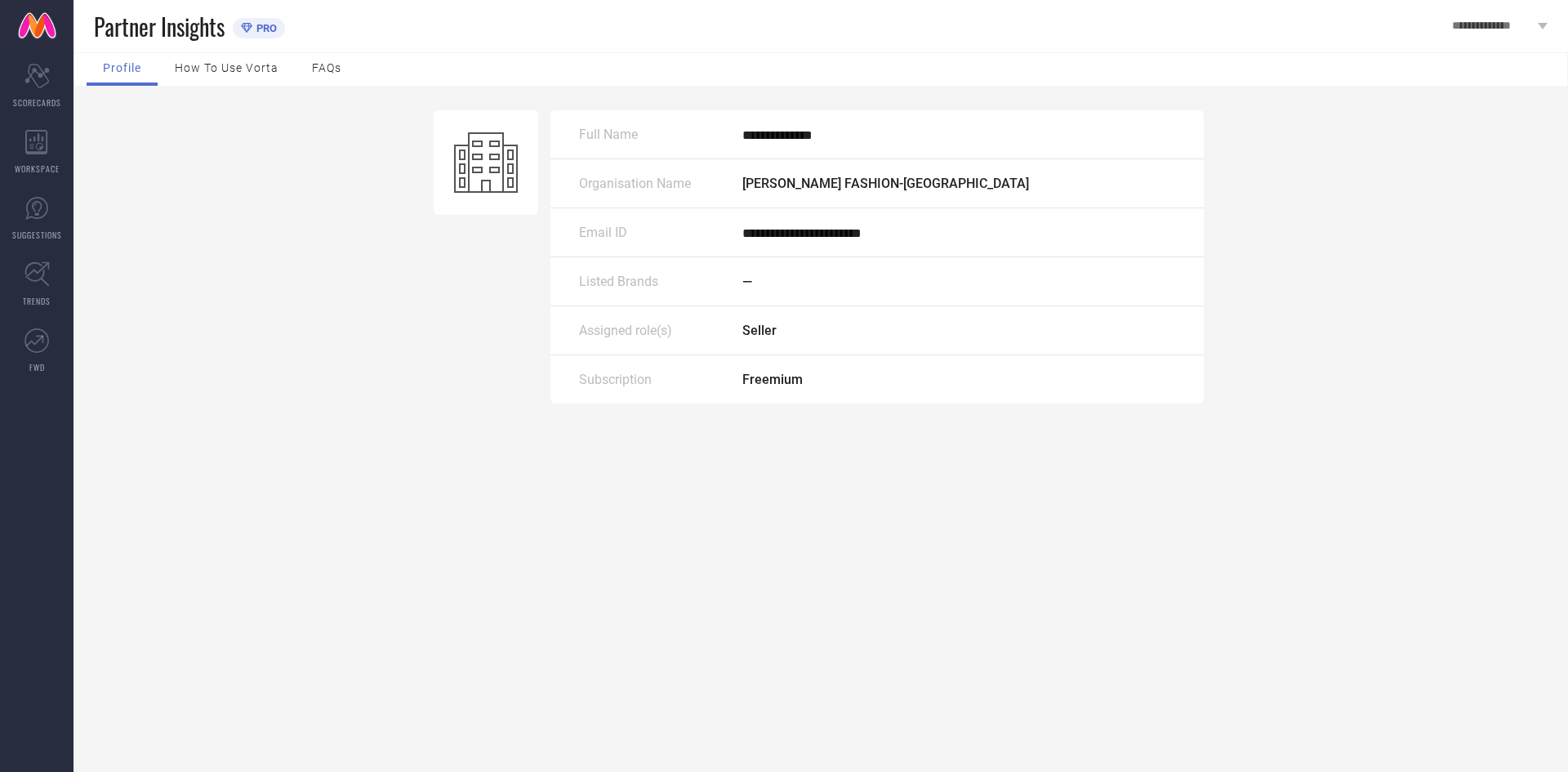
click at [251, 68] on span "How to use Vorta" at bounding box center [227, 68] width 104 height 13
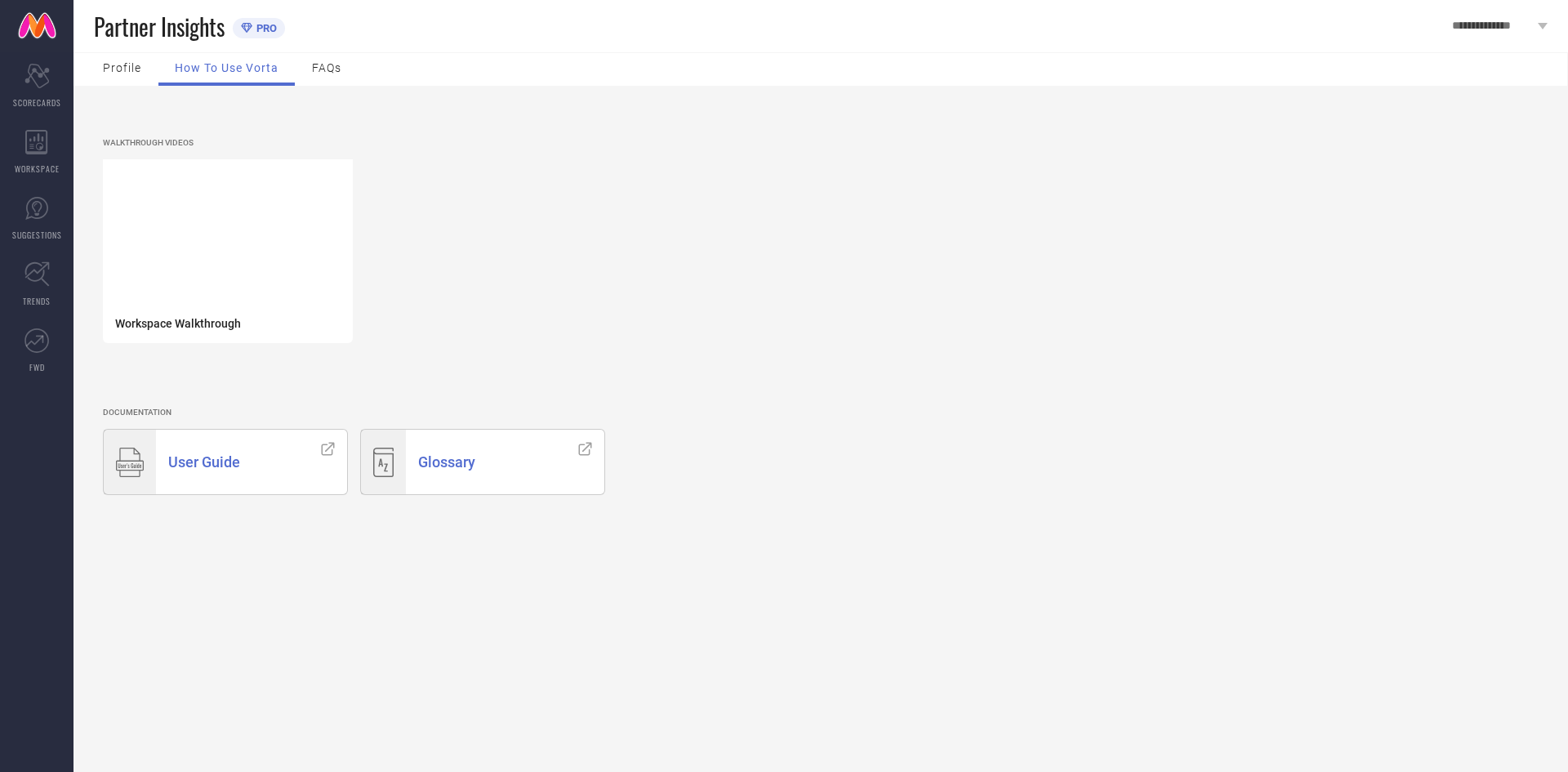
click at [344, 77] on div "FAQs" at bounding box center [326, 69] width 62 height 33
